Goal: Transaction & Acquisition: Purchase product/service

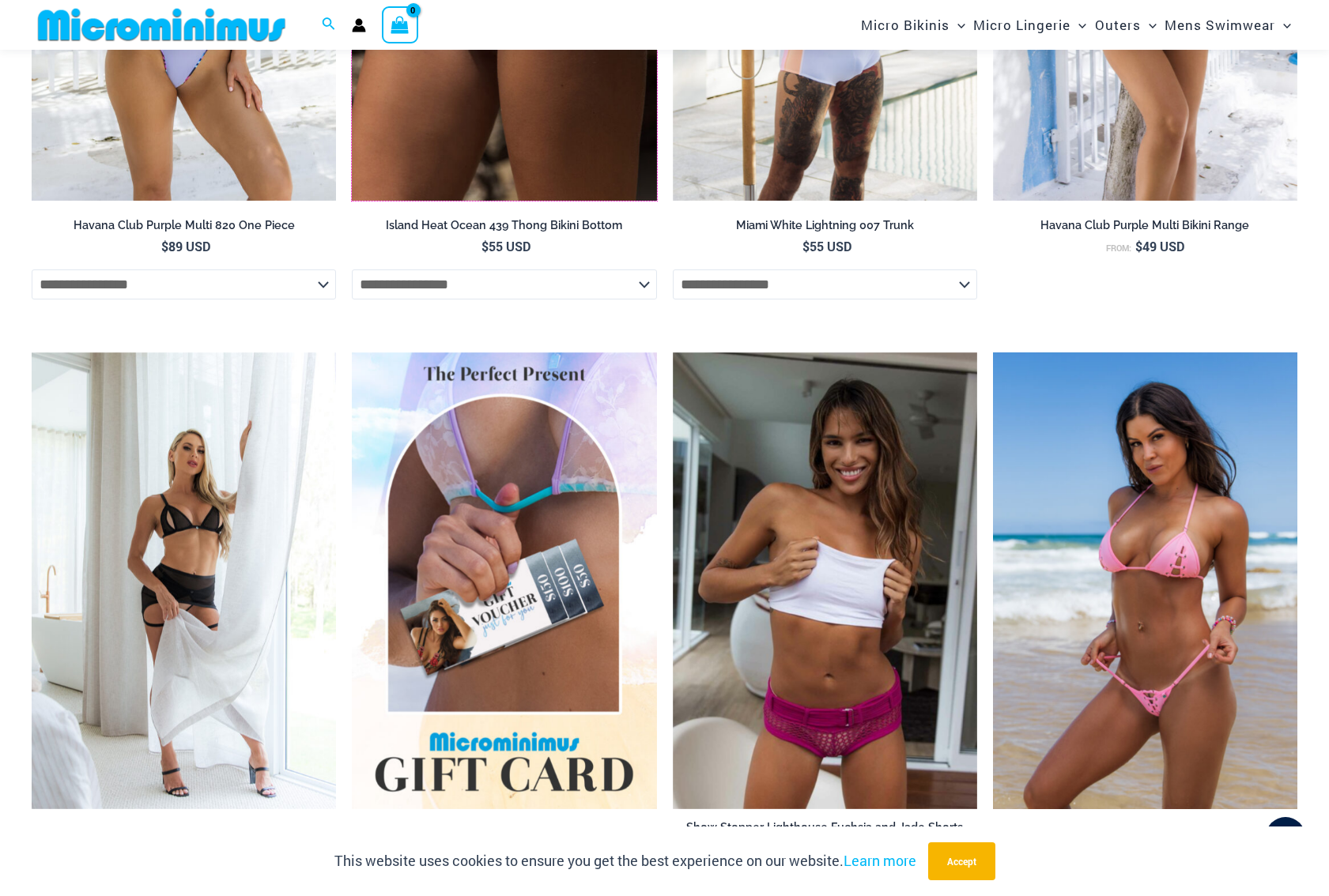
scroll to position [3147, 0]
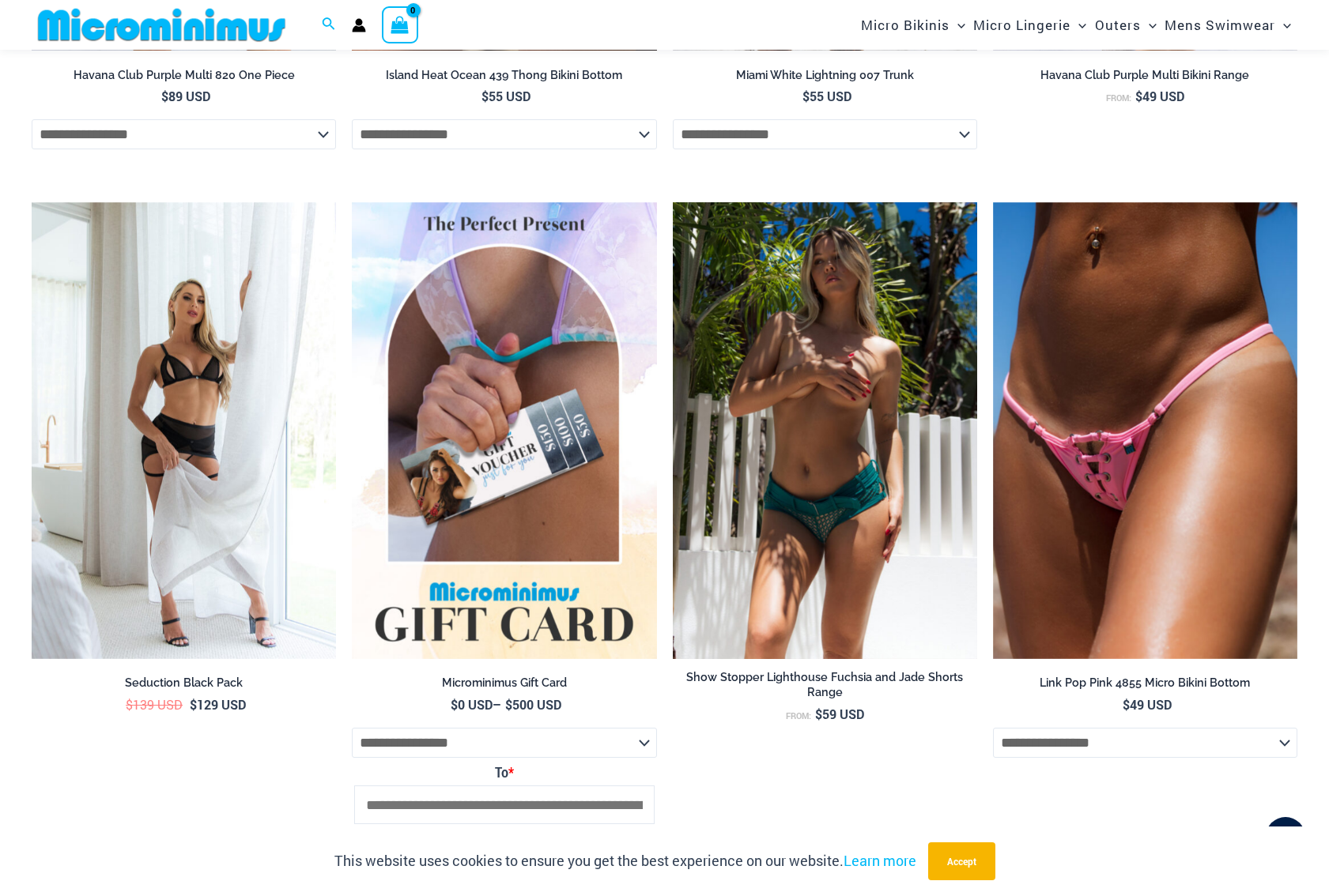
click at [800, 490] on img at bounding box center [824, 430] width 304 height 457
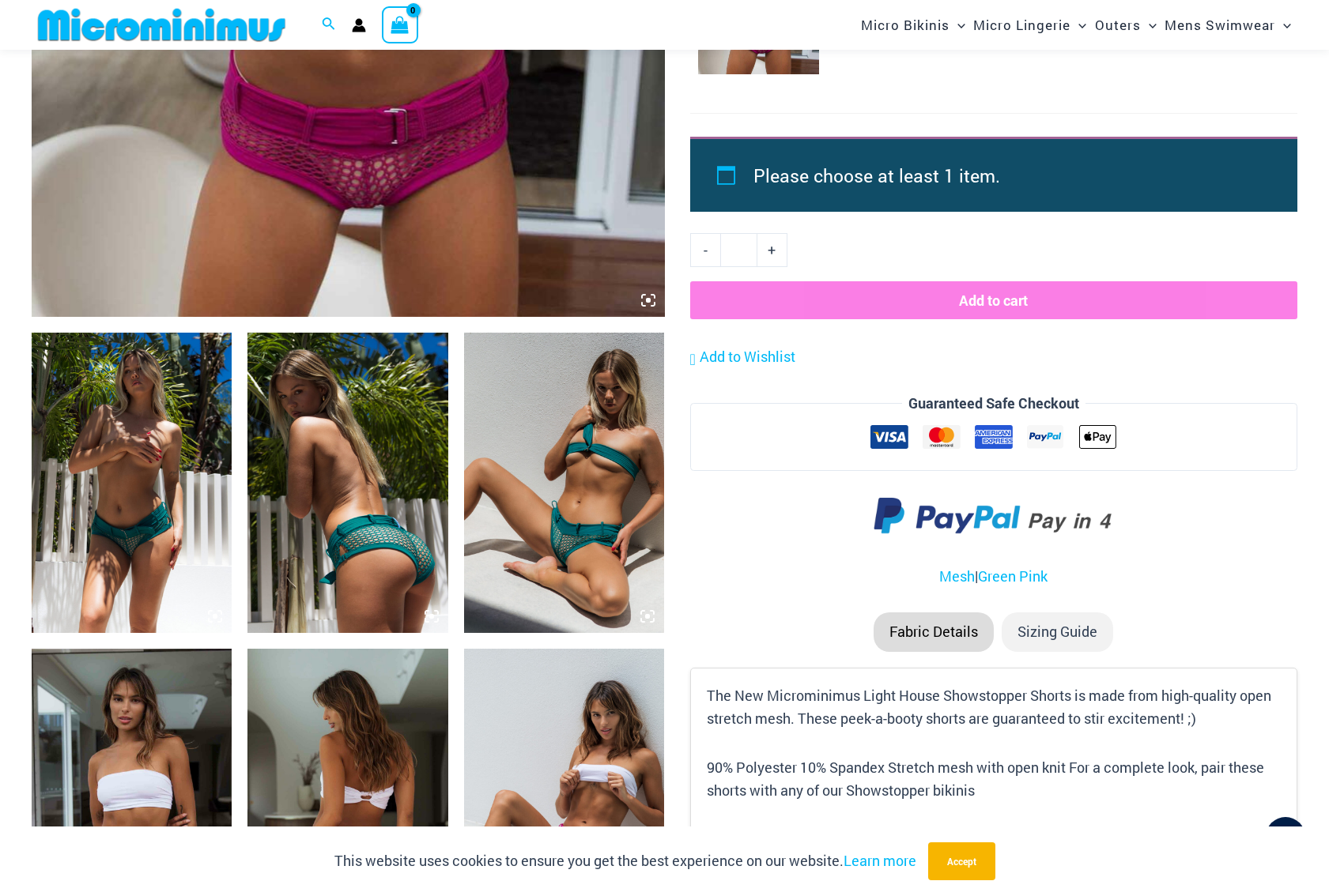
scroll to position [778, 0]
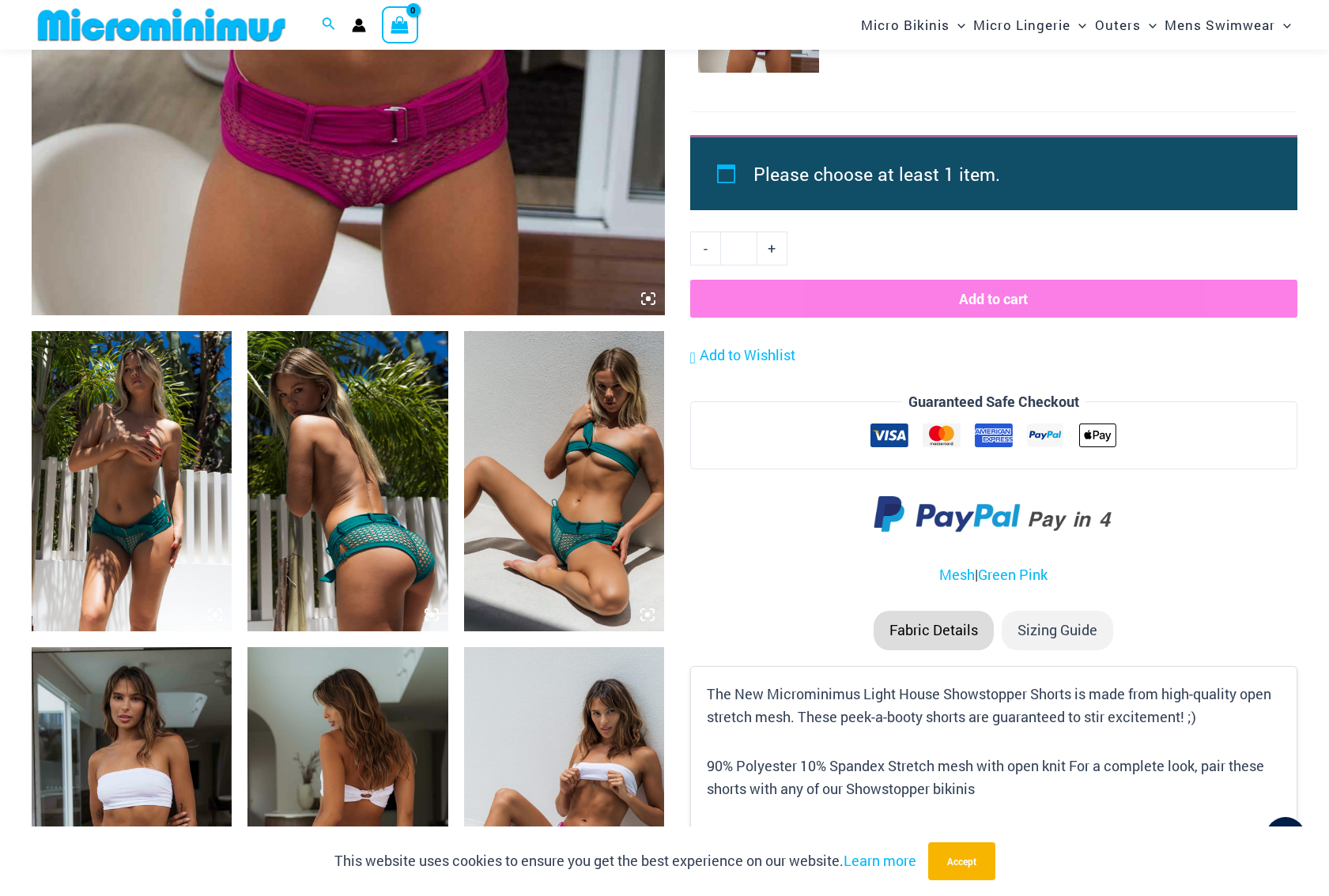
click at [75, 441] on img at bounding box center [131, 481] width 200 height 301
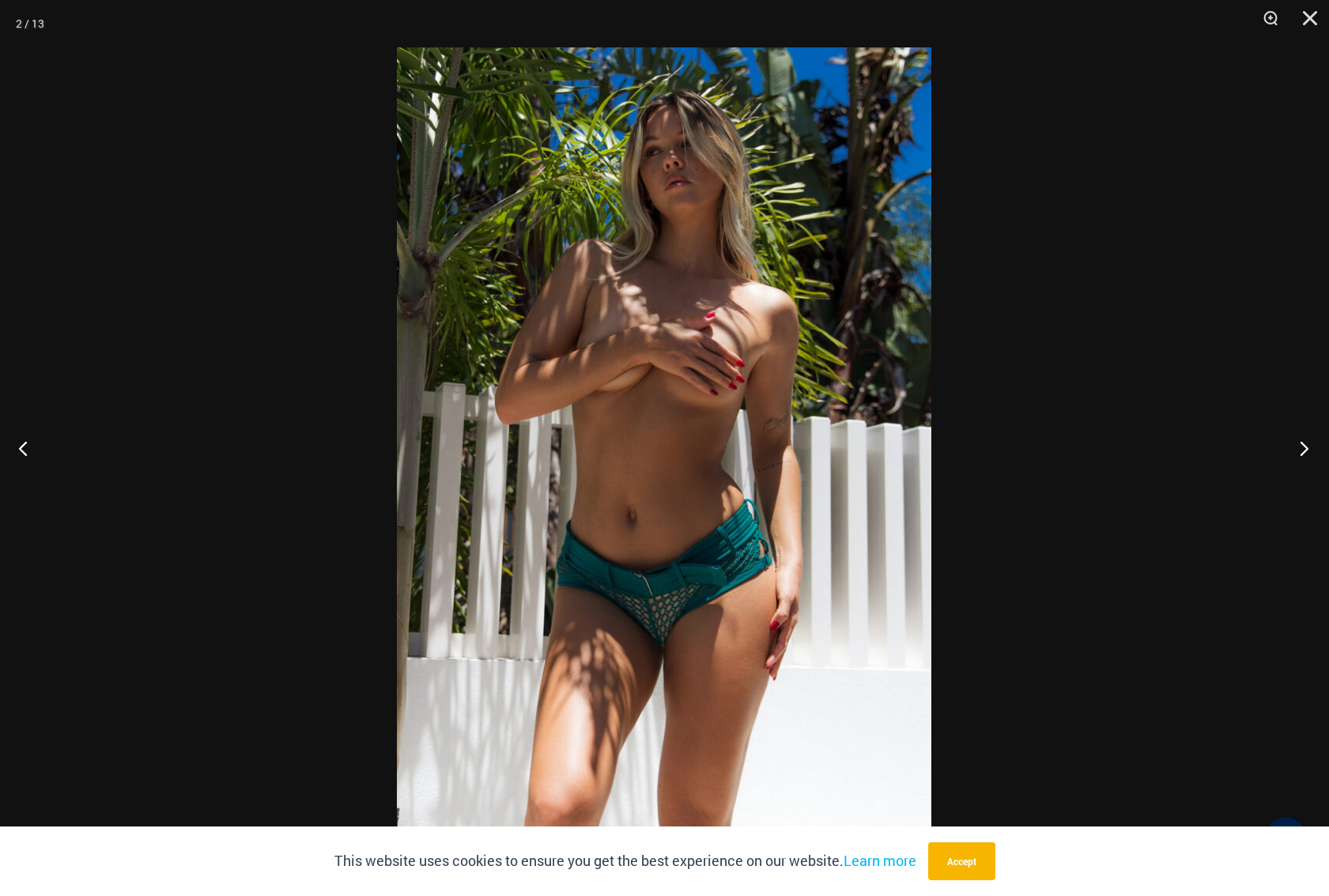
click at [1302, 437] on button "Next" at bounding box center [1299, 448] width 60 height 79
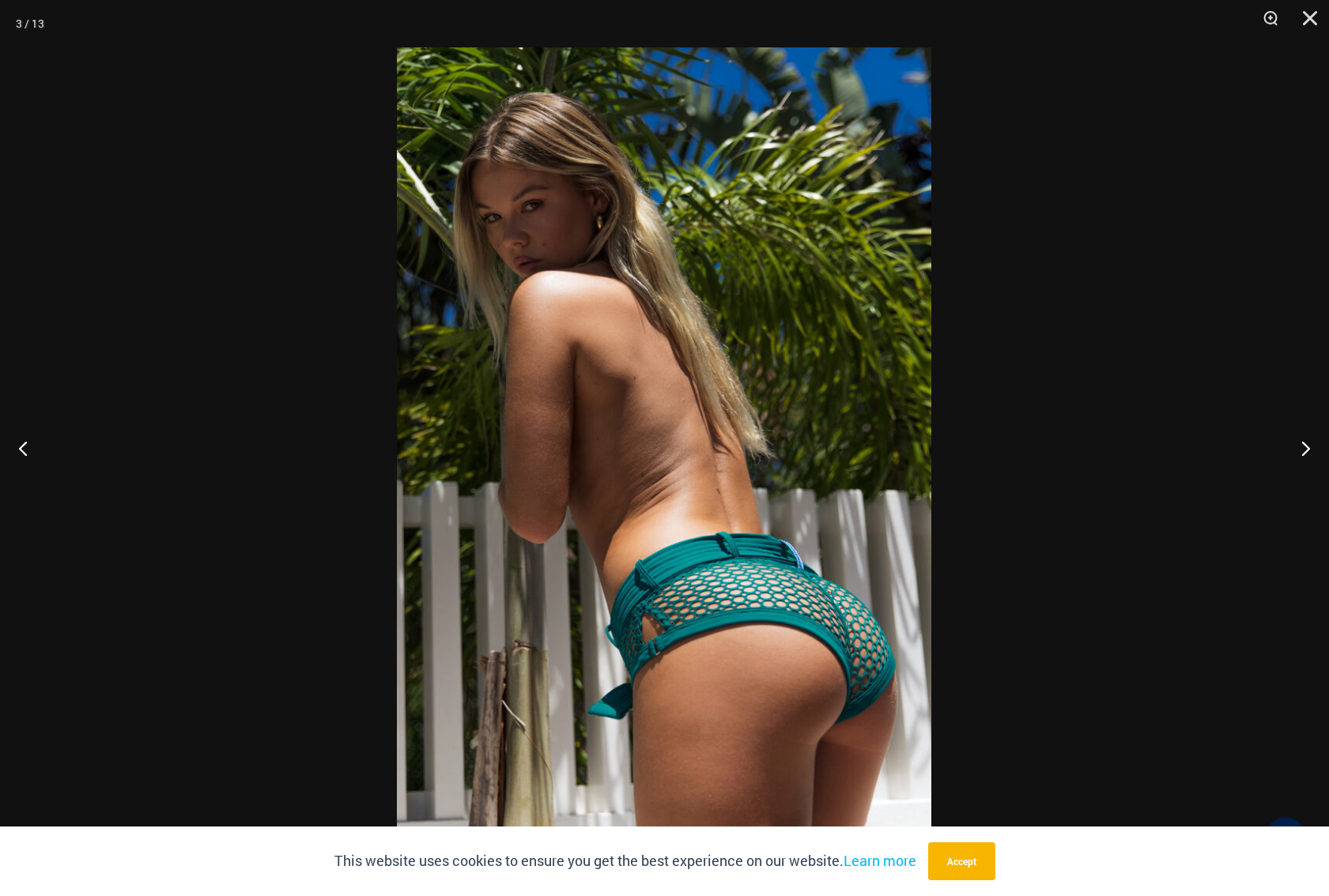
click at [1259, 428] on div at bounding box center [664, 448] width 1329 height 896
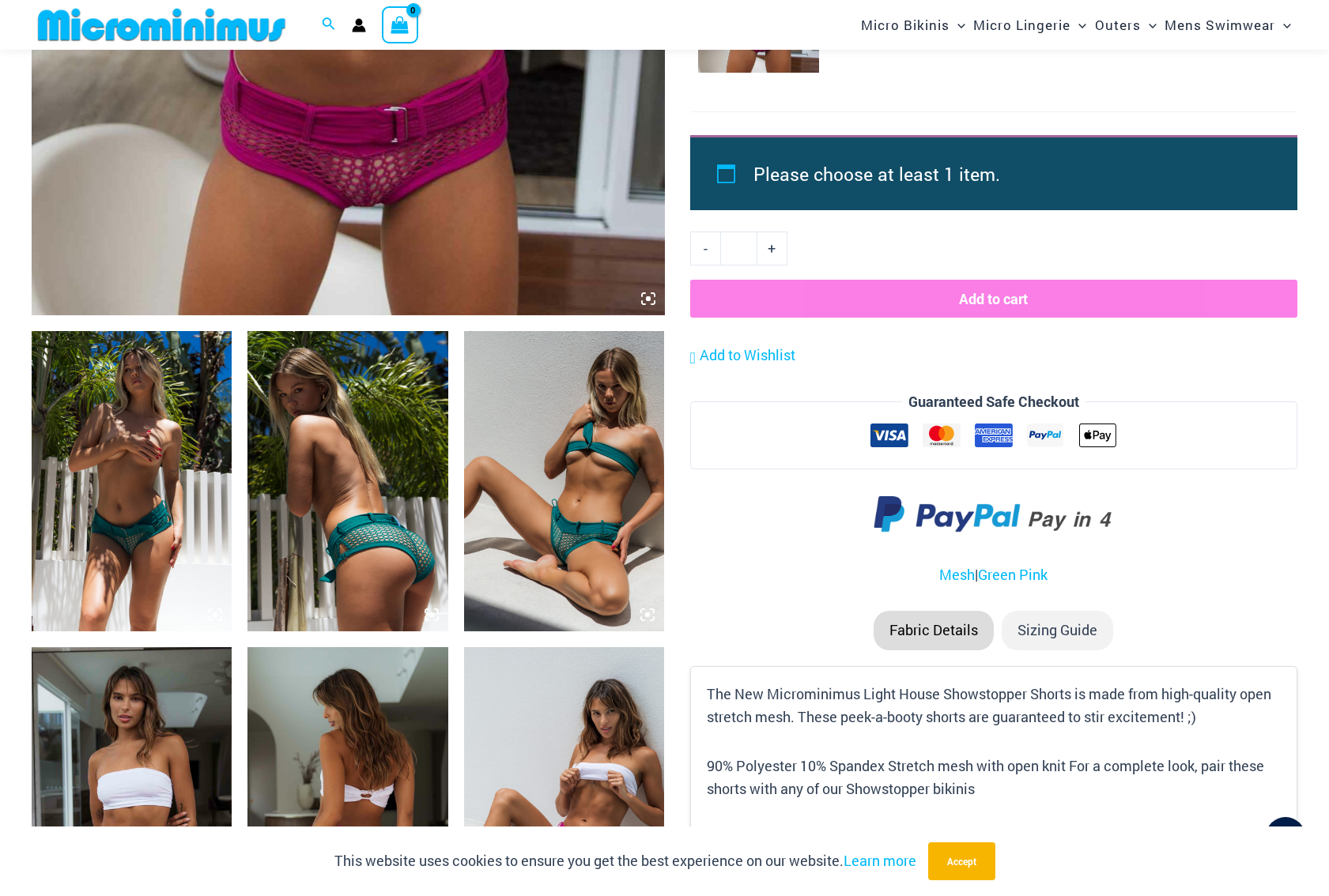
click at [511, 529] on img at bounding box center [564, 481] width 200 height 301
click at [548, 507] on div at bounding box center [664, 448] width 534 height 801
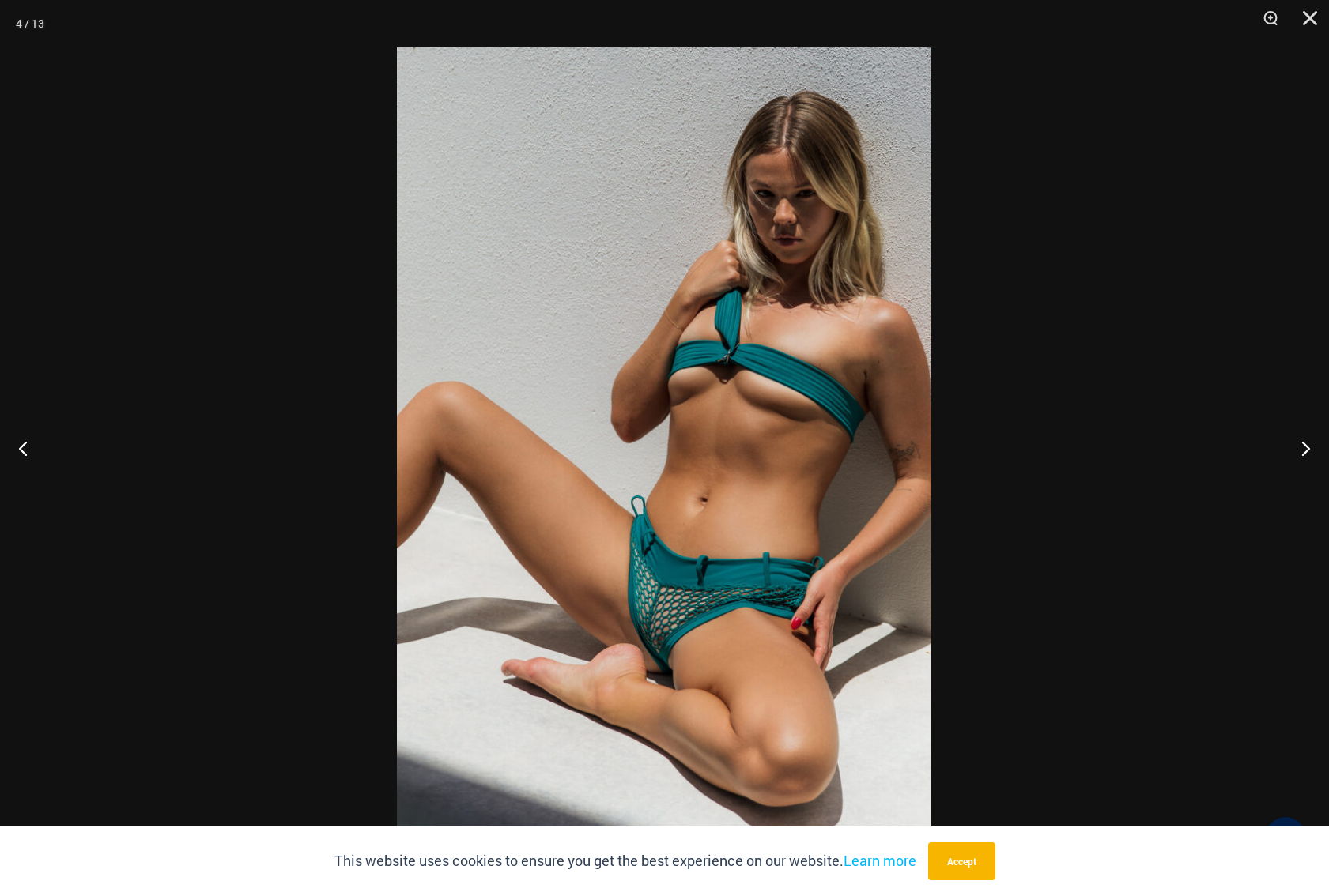
click at [1226, 444] on div at bounding box center [664, 448] width 1329 height 896
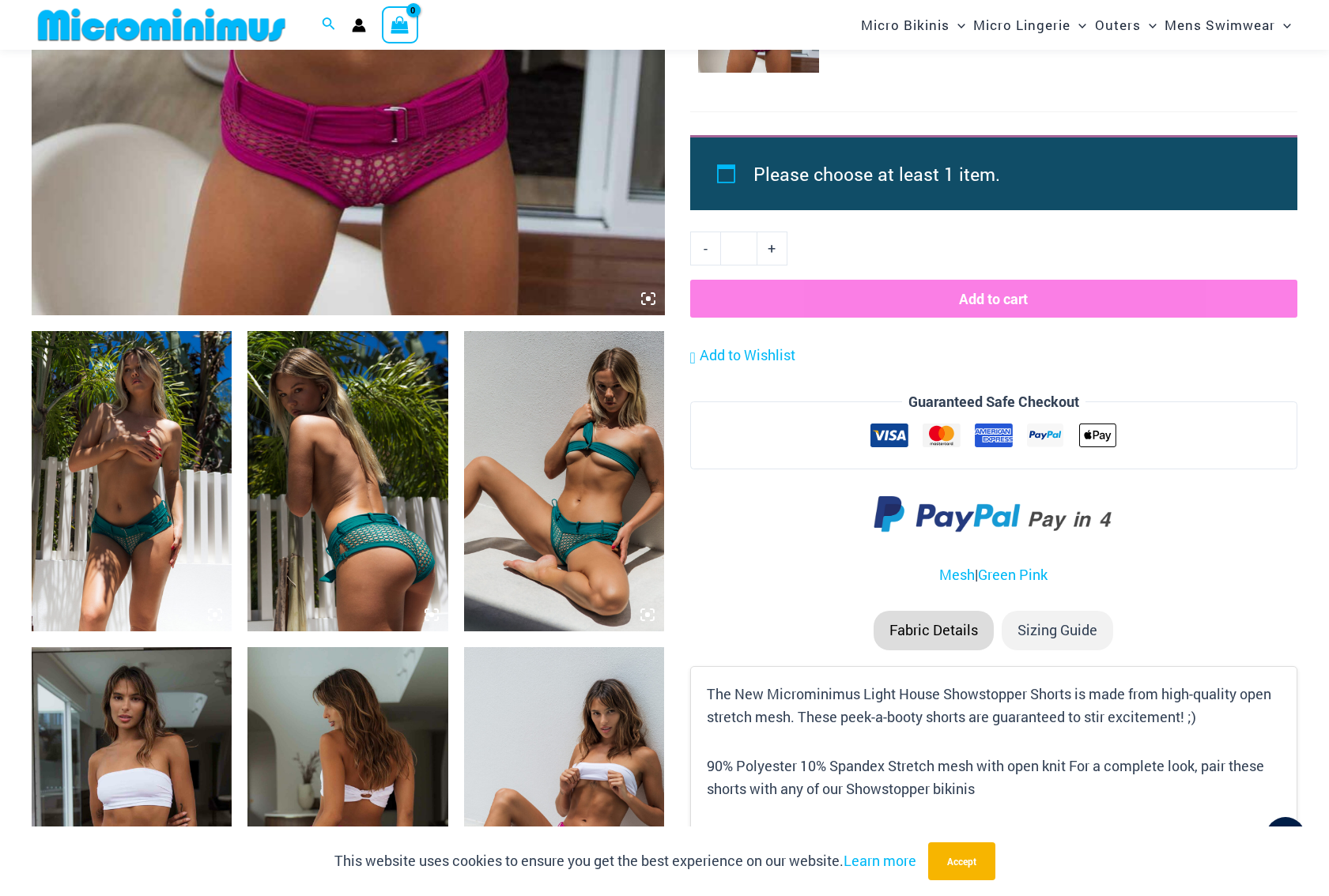
scroll to position [1173, 0]
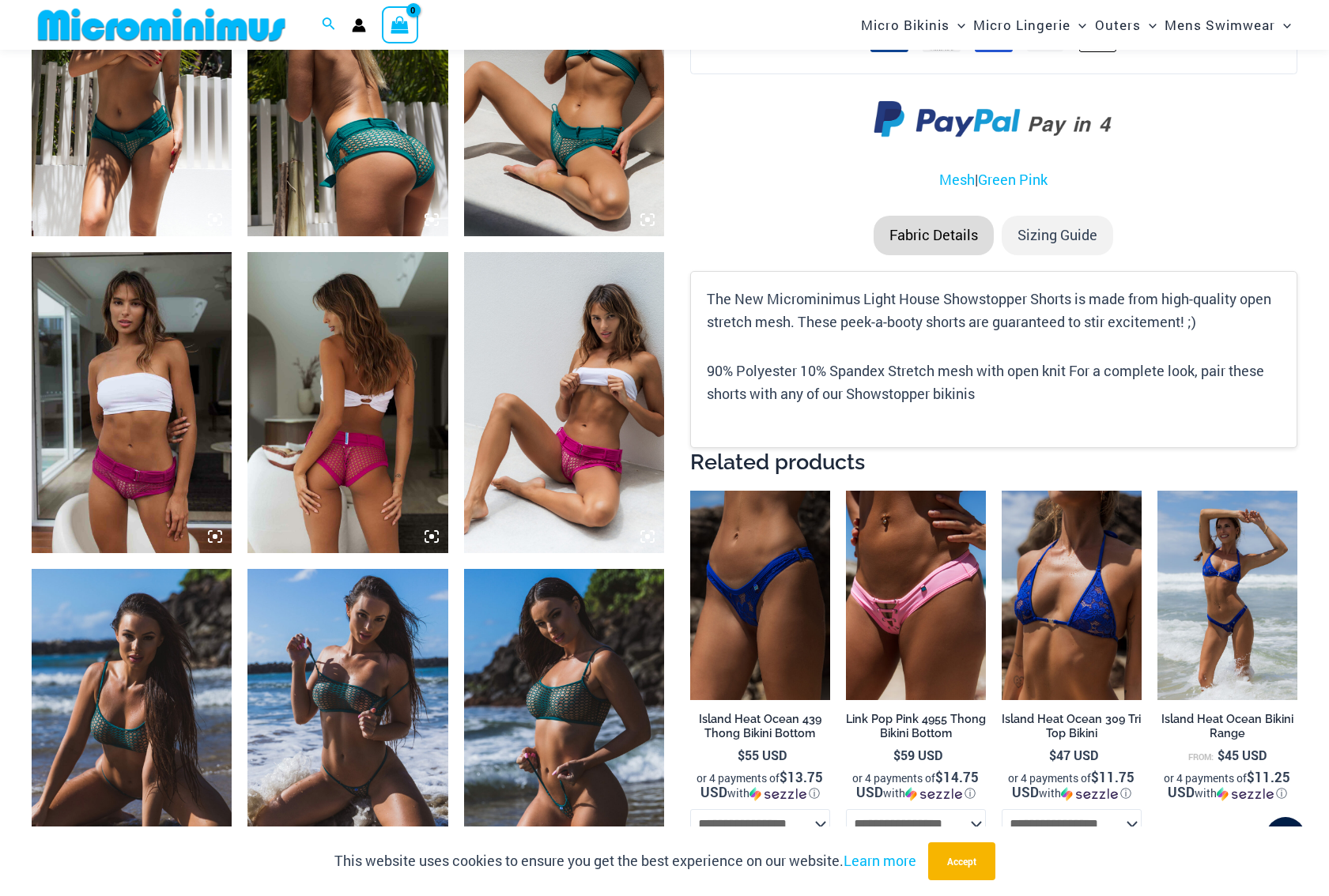
click at [145, 445] on img at bounding box center [131, 402] width 200 height 301
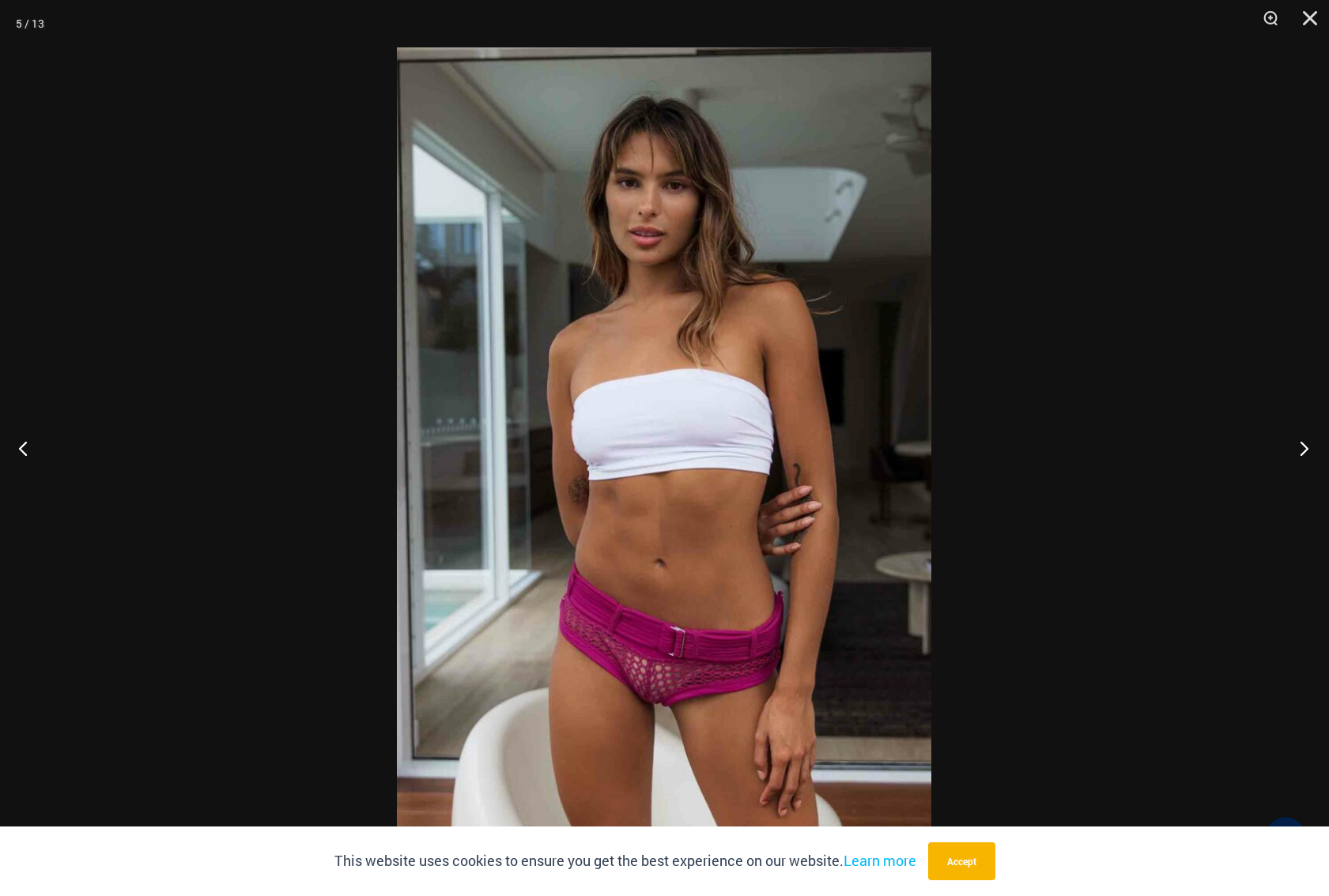
click at [1278, 441] on button "Next" at bounding box center [1299, 448] width 60 height 79
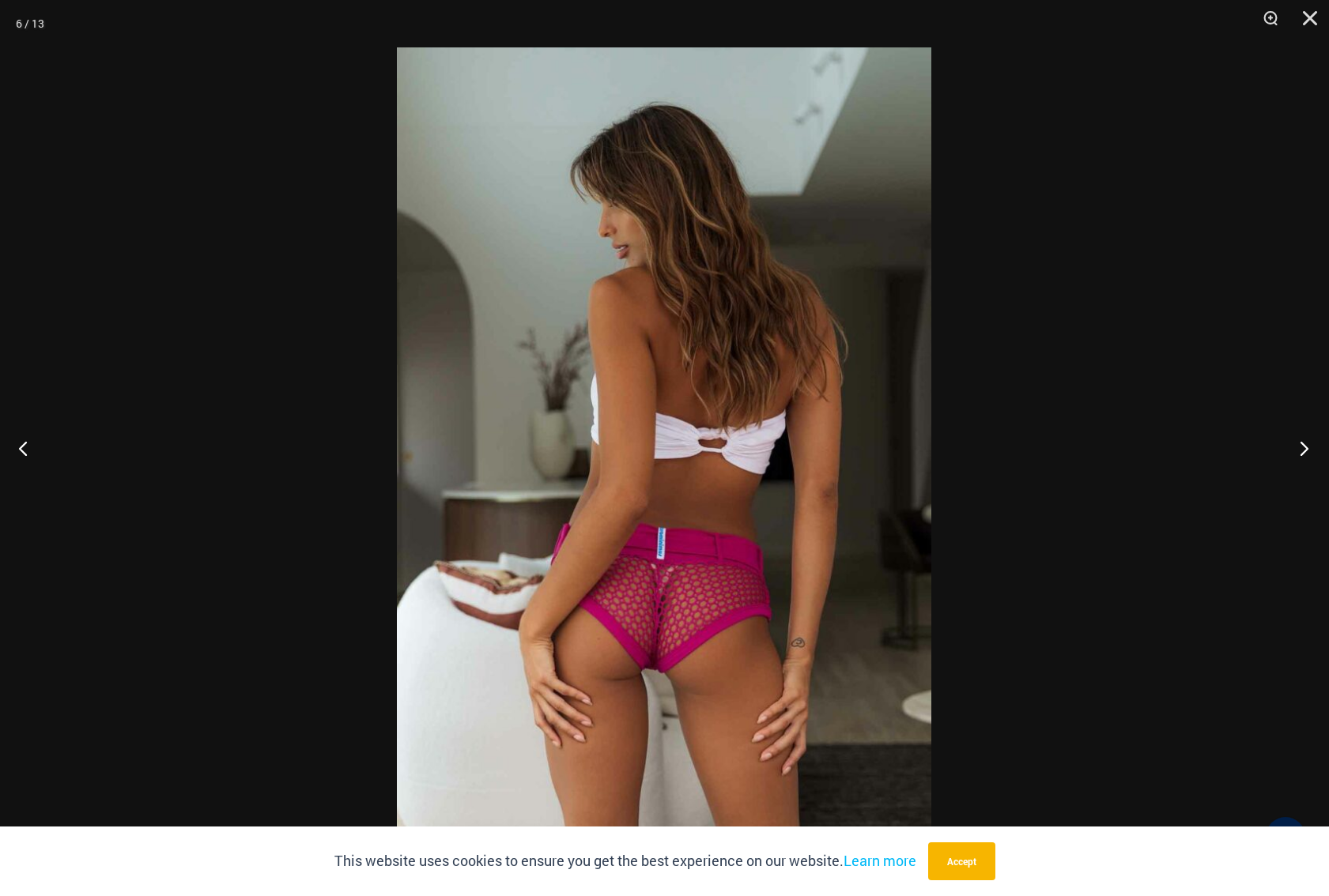
click at [1287, 478] on button "Next" at bounding box center [1299, 448] width 60 height 79
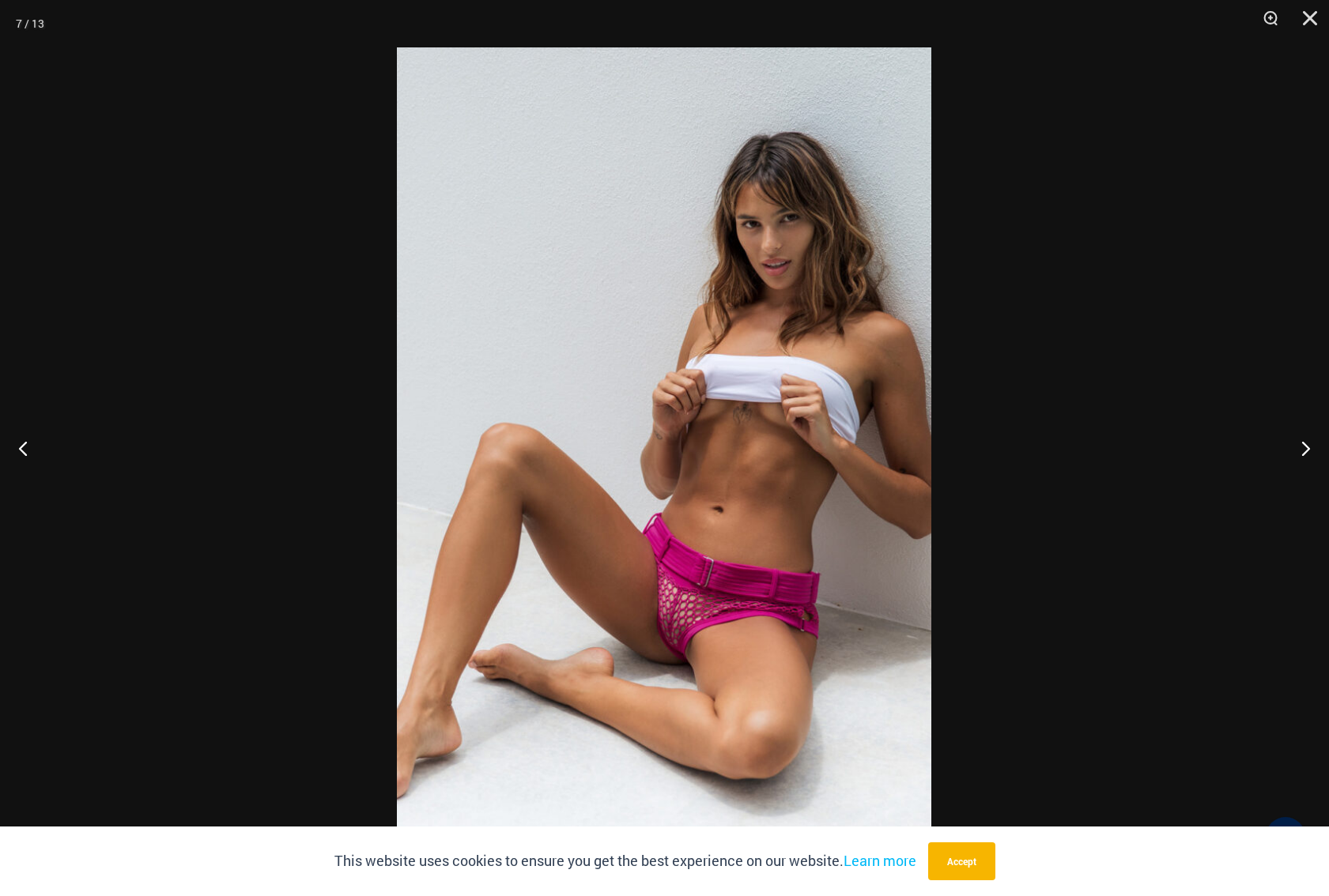
click at [1278, 501] on div at bounding box center [664, 448] width 1329 height 896
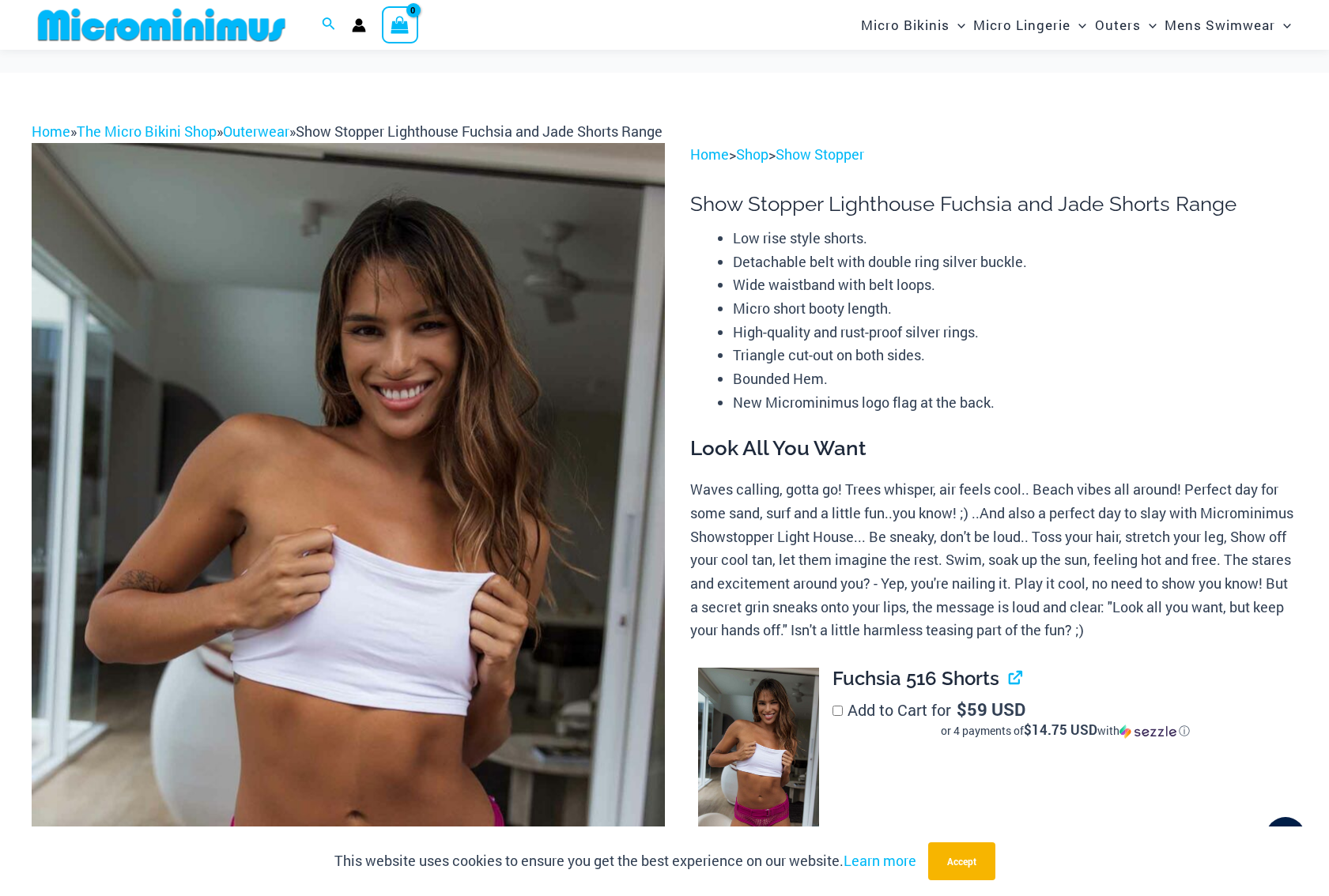
scroll to position [0, 0]
